Goal: Answer question/provide support

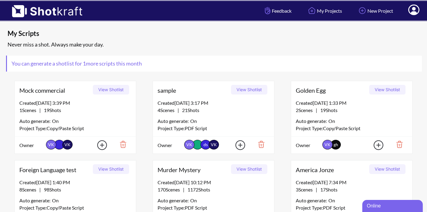
click at [414, 13] on icon at bounding box center [413, 10] width 6 height 7
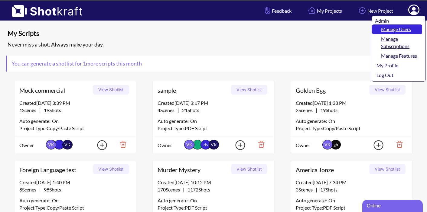
click at [405, 30] on link "Manage Users" at bounding box center [397, 29] width 50 height 10
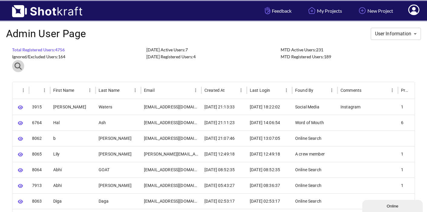
click at [18, 66] on icon "button" at bounding box center [17, 66] width 7 height 7
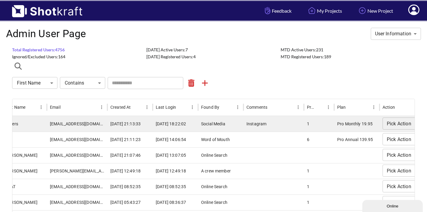
scroll to position [0, 97]
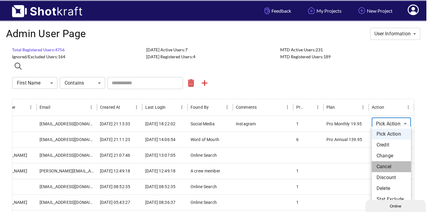
click at [394, 166] on li "Cancel" at bounding box center [391, 166] width 39 height 11
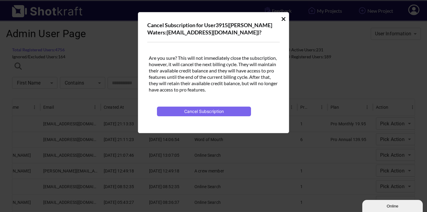
click at [284, 18] on icon "Cancel User Subscription Modal" at bounding box center [283, 19] width 4 height 4
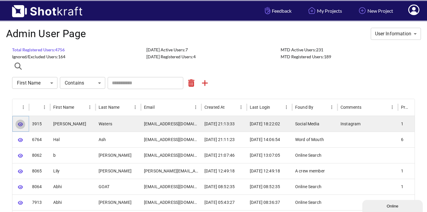
click at [20, 124] on icon "button" at bounding box center [20, 124] width 5 height 5
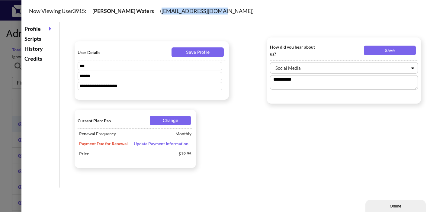
drag, startPoint x: 186, startPoint y: 11, endPoint x: 130, endPoint y: 8, distance: 56.5
click at [130, 9] on div "Now Viewing User 3915 : Tom Waters ( twfaircroft@gmail.com )" at bounding box center [233, 11] width 424 height 22
copy div "( twfaircroft@gmail.com"
click at [11, 74] on div at bounding box center [215, 106] width 430 height 212
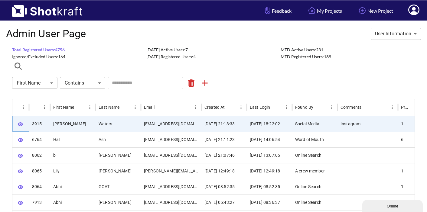
click at [20, 122] on icon "button" at bounding box center [20, 124] width 5 height 5
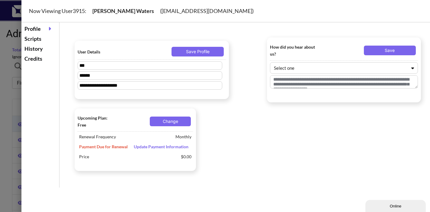
type textarea "*********"
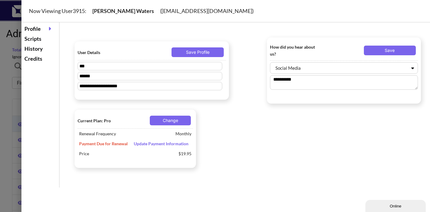
click at [38, 39] on div "Scripts" at bounding box center [40, 39] width 35 height 10
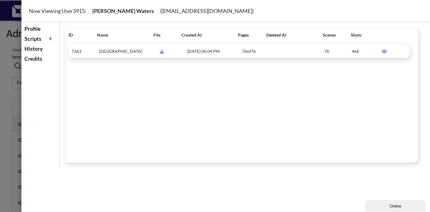
click at [383, 53] on icon at bounding box center [384, 51] width 11 height 4
